Goal: Navigation & Orientation: Find specific page/section

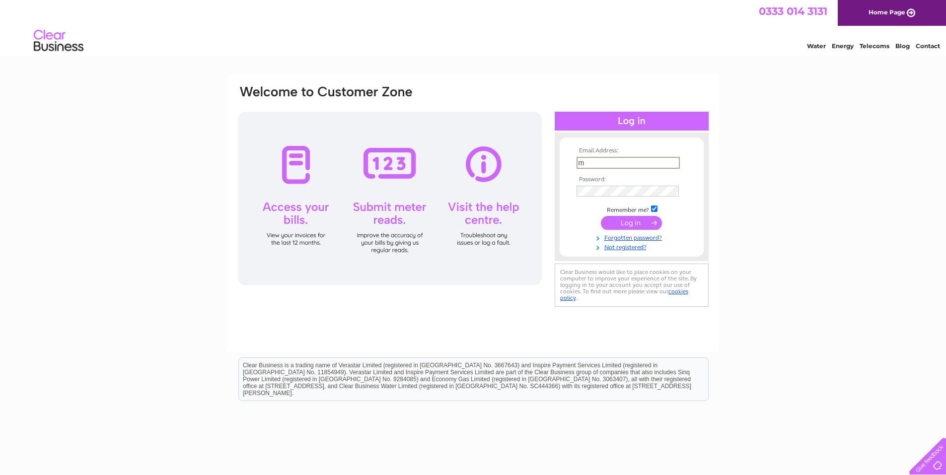
type input "michael.blissett@btinternet.com"
click at [601, 216] on input "submit" at bounding box center [631, 223] width 61 height 14
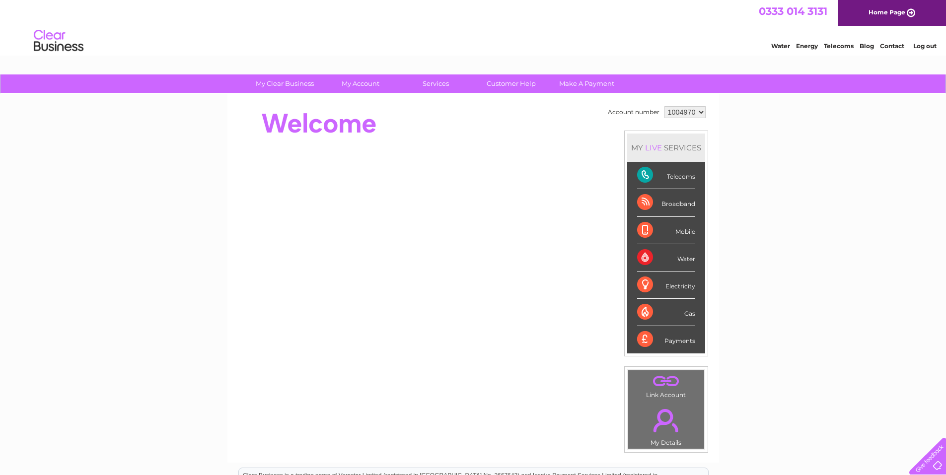
click at [833, 44] on link "Telecoms" at bounding box center [839, 45] width 30 height 7
